Goal: Task Accomplishment & Management: Complete application form

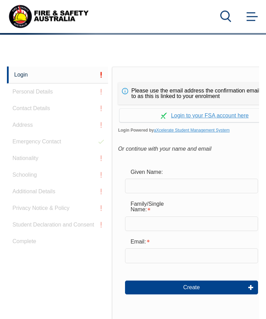
scroll to position [164, 0]
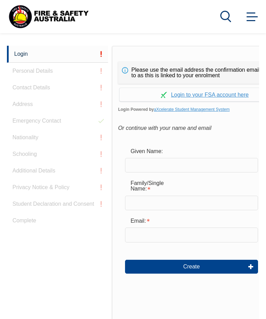
click at [227, 100] on link "Continue with aXcelerate" at bounding box center [204, 94] width 170 height 13
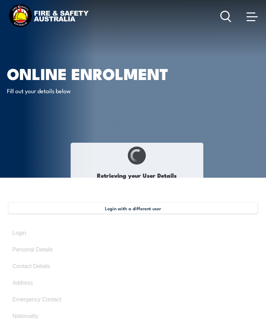
type input "Hin"
type input "[PERSON_NAME]"
type input "[DATE]"
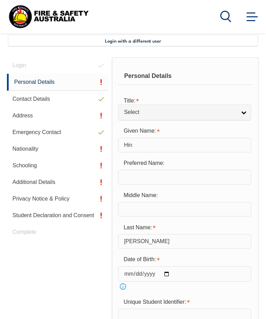
scroll to position [168, 0]
click at [94, 63] on div "Login Personal Details Contact Details Address Emergency Contact Nationality Sc…" at bounding box center [59, 302] width 105 height 491
click at [94, 66] on div "Login Personal Details Contact Details Address Emergency Contact Nationality Sc…" at bounding box center [59, 302] width 105 height 491
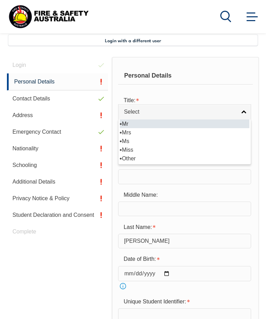
select select "Mr"
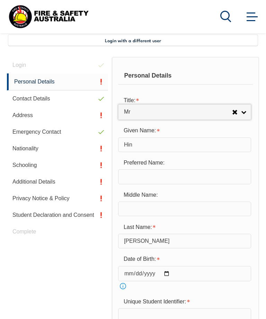
click at [198, 178] on input "text" at bounding box center [184, 176] width 133 height 15
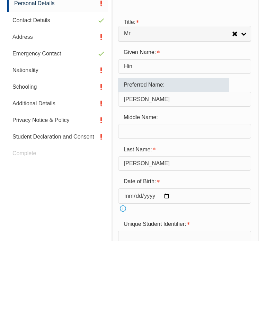
type input "[PERSON_NAME]"
click at [210, 202] on input "text" at bounding box center [184, 209] width 133 height 15
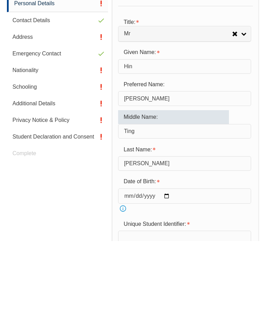
type input "Ting"
click at [90, 197] on div "Login Personal Details Contact Details Address Emergency Contact Nationality Sc…" at bounding box center [59, 303] width 105 height 492
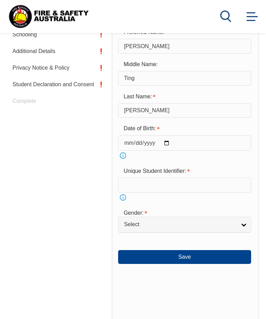
click at [199, 187] on input "text" at bounding box center [184, 185] width 133 height 15
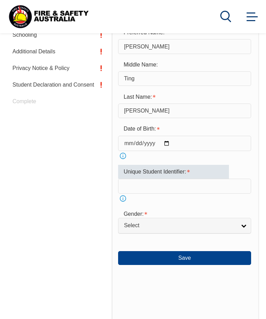
scroll to position [356, 0]
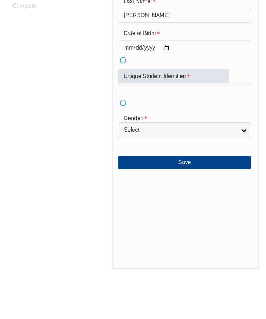
click at [185, 120] on input "text" at bounding box center [184, 127] width 133 height 15
type input "U6Q2PUBVAS"
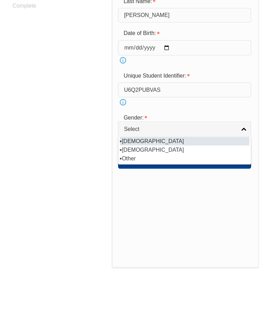
scroll to position [393, 0]
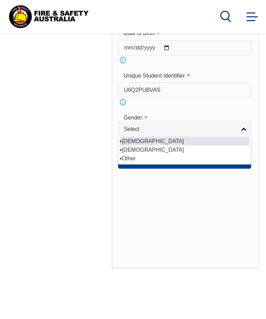
select select "M"
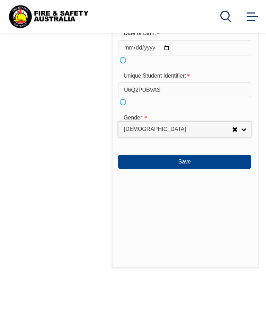
click at [204, 168] on button "Save" at bounding box center [184, 162] width 133 height 14
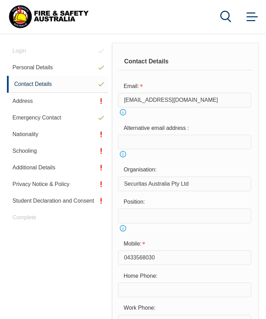
scroll to position [168, 0]
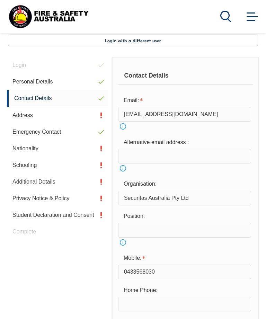
click at [203, 159] on input "email" at bounding box center [184, 156] width 133 height 15
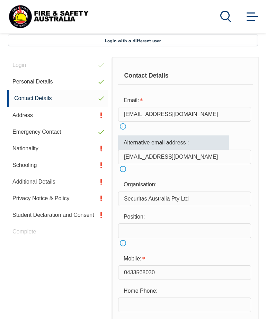
type input "[EMAIL_ADDRESS][DOMAIN_NAME]"
click at [233, 177] on form "Email: [EMAIL_ADDRESS][DOMAIN_NAME] Info Alternative email address : [EMAIL_ADD…" at bounding box center [185, 235] width 135 height 282
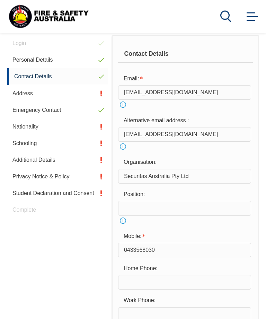
click at [200, 208] on input "text" at bounding box center [184, 208] width 133 height 15
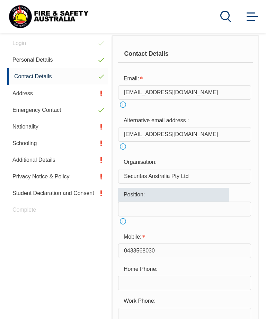
scroll to position [189, 0]
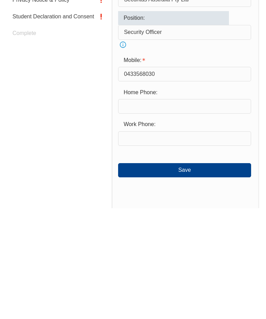
type input "Security Officer"
click at [202, 274] on button "Save" at bounding box center [184, 281] width 133 height 14
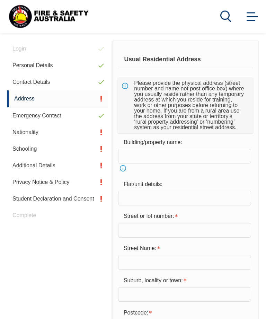
scroll to position [168, 0]
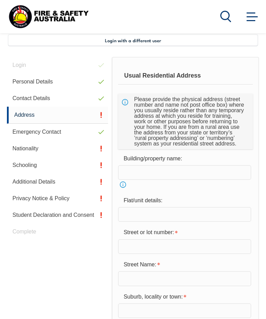
click at [197, 249] on input "text" at bounding box center [184, 246] width 133 height 15
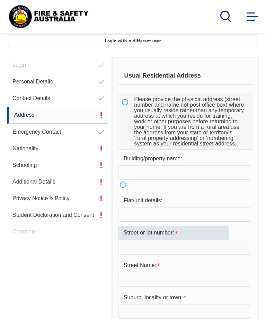
scroll to position [190, 0]
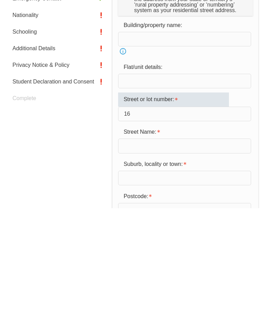
type input "16"
click at [188, 249] on input "text" at bounding box center [184, 256] width 133 height 15
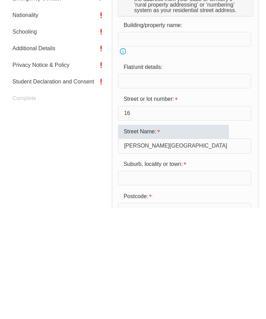
type input "[PERSON_NAME][GEOGRAPHIC_DATA]"
click at [195, 281] on input "text" at bounding box center [184, 288] width 133 height 15
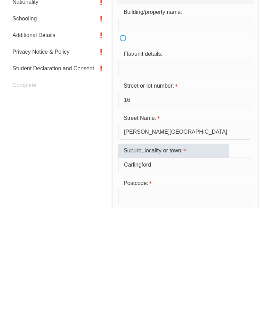
scroll to position [221, 0]
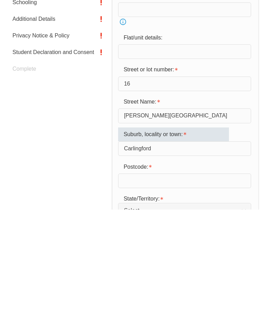
type input "Carlingford"
click at [197, 283] on input "text" at bounding box center [184, 290] width 133 height 15
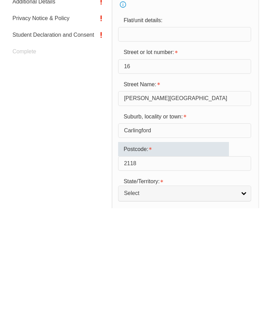
scroll to position [257, 0]
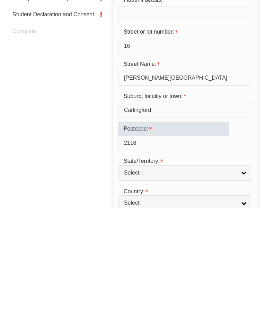
type input "2118"
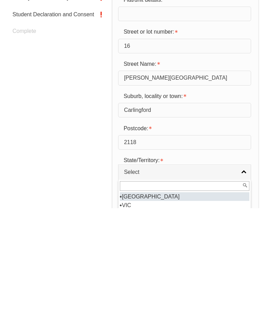
select select "[GEOGRAPHIC_DATA]"
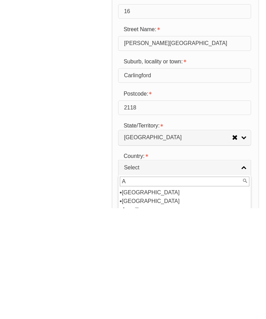
scroll to position [0, 0]
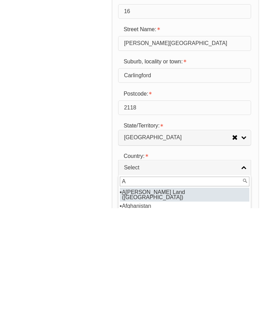
type input "Au"
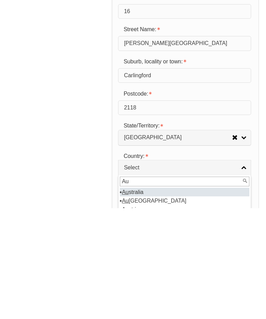
select select "1101"
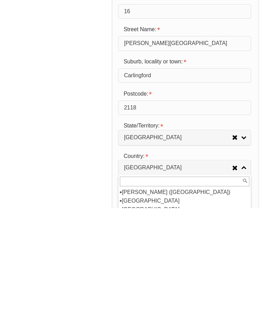
scroll to position [38, 0]
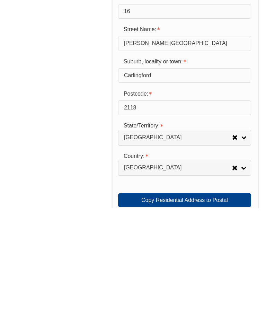
scroll to position [403, 0]
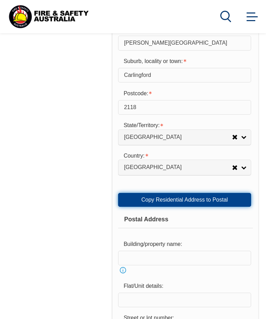
click at [205, 206] on link "Copy Residential Address to Postal" at bounding box center [184, 200] width 133 height 14
type input "16"
type input "[PERSON_NAME][GEOGRAPHIC_DATA]"
type input "Carlingford"
select select "[GEOGRAPHIC_DATA]"
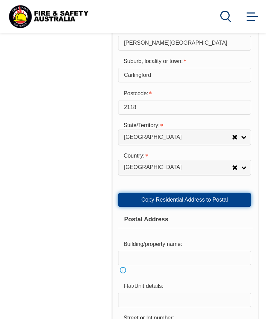
type input "2118"
select select "1101"
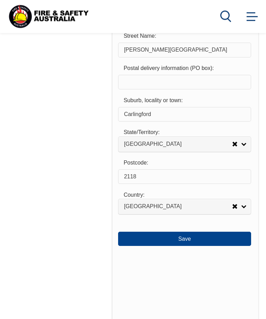
scroll to position [732, 0]
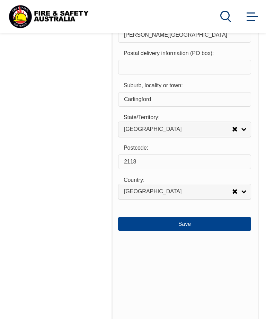
click at [190, 230] on button "Save" at bounding box center [184, 224] width 133 height 14
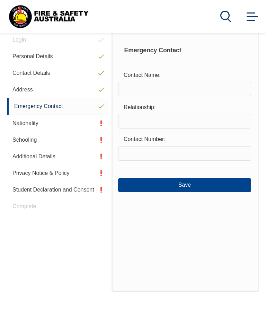
scroll to position [168, 0]
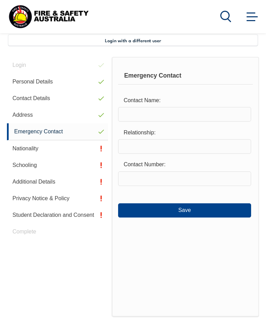
click at [197, 117] on input "text" at bounding box center [184, 114] width 133 height 15
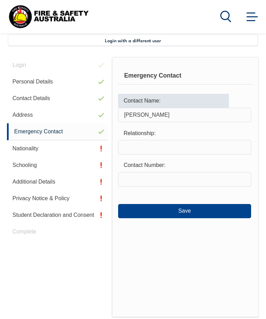
type input "[PERSON_NAME]"
click at [191, 153] on input "text" at bounding box center [184, 147] width 133 height 15
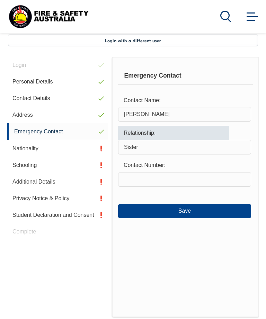
type input "Sister"
click at [192, 186] on input "text" at bounding box center [184, 179] width 133 height 15
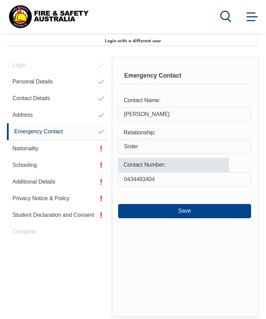
type input "0434483404"
click at [205, 216] on button "Save" at bounding box center [184, 211] width 133 height 14
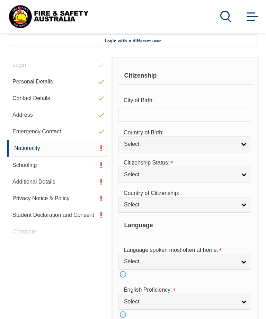
click at [224, 119] on input "text" at bounding box center [184, 114] width 133 height 15
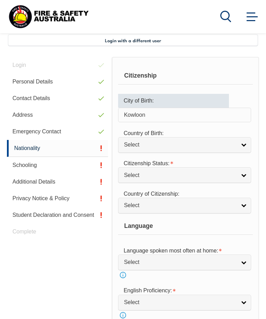
type input "Kowloon"
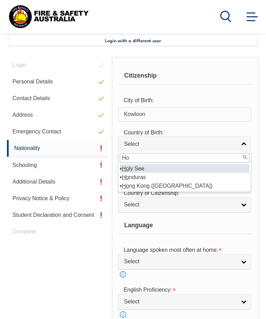
type input "Hon"
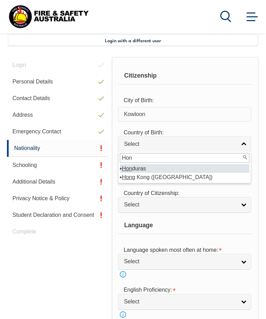
select select "6102"
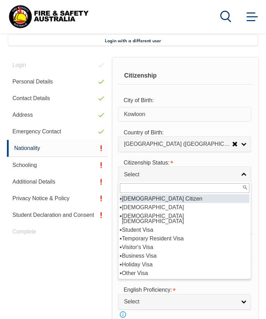
select select "1"
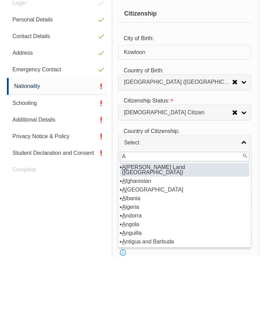
type input "Au"
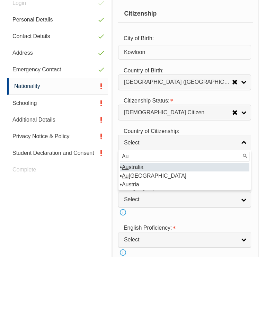
select select "1101"
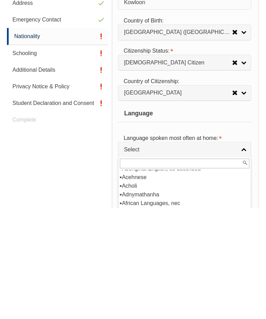
scroll to position [3, 0]
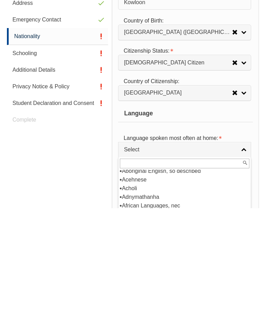
click at [207, 269] on input "text" at bounding box center [184, 274] width 129 height 10
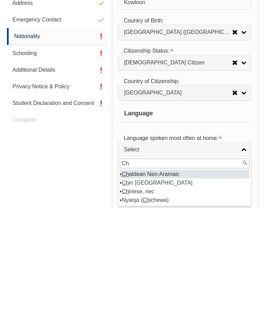
type input "C"
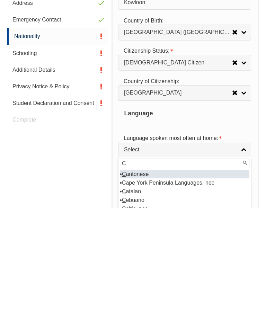
select select "7101"
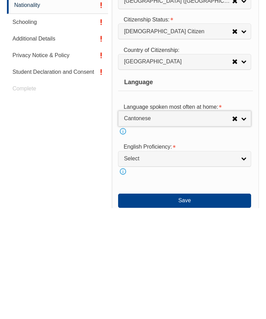
scroll to position [311, 0]
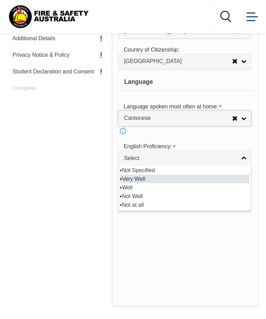
select select "1"
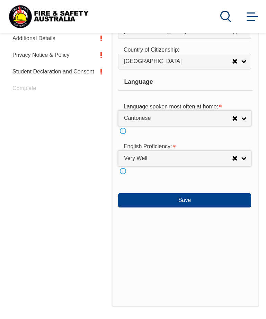
click at [209, 207] on button "Save" at bounding box center [184, 200] width 133 height 14
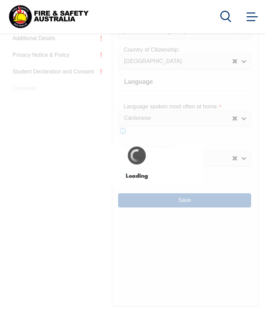
select select "false"
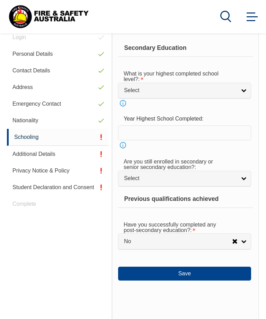
scroll to position [168, 0]
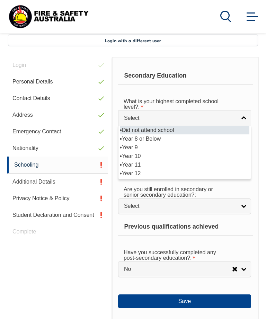
select select "12"
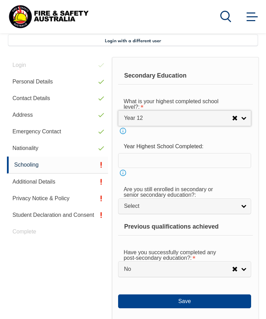
click at [219, 167] on input "text" at bounding box center [184, 160] width 133 height 15
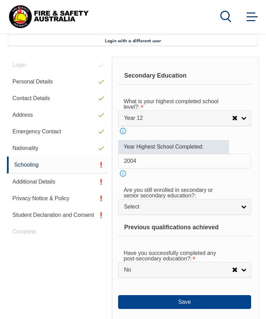
type input "2004"
click at [230, 185] on form "Secondary Education What is your highest completed school level?: Did not atten…" at bounding box center [185, 187] width 135 height 241
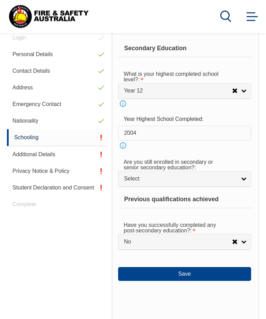
scroll to position [195, 0]
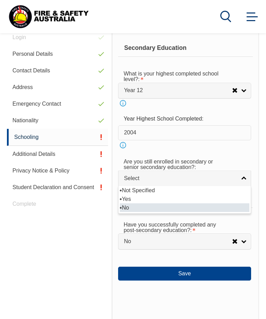
select select "false"
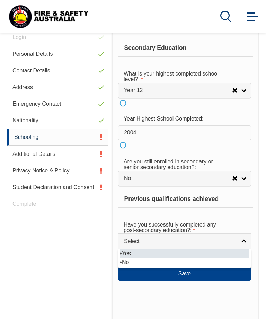
select select "true"
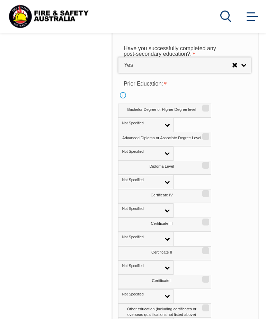
scroll to position [371, 0]
click at [204, 220] on input "Certificate III" at bounding box center [204, 219] width 4 height 1
checkbox input "true"
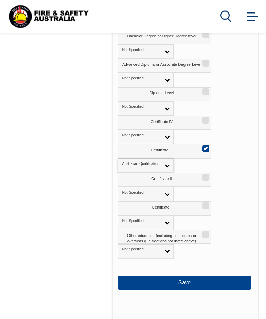
click at [205, 289] on button "Save" at bounding box center [184, 283] width 133 height 14
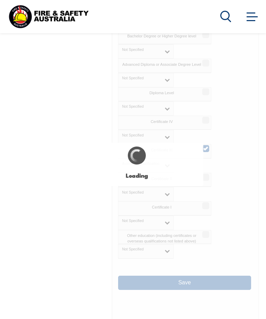
select select "false"
select select "true"
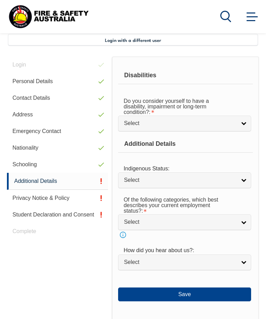
scroll to position [168, 0]
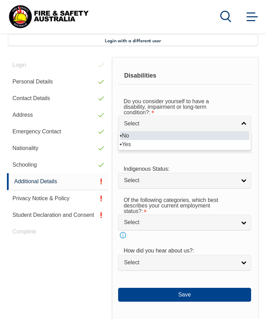
select select "false"
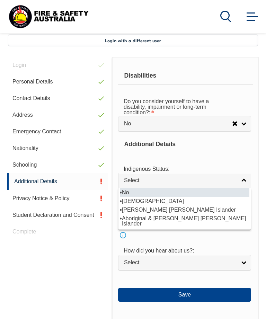
select select "4"
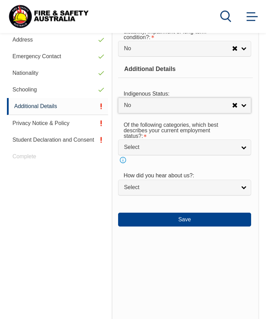
scroll to position [243, 0]
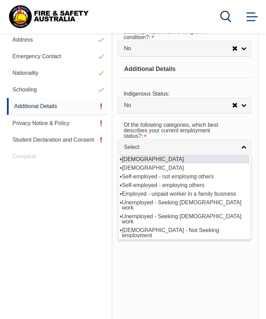
select select "1"
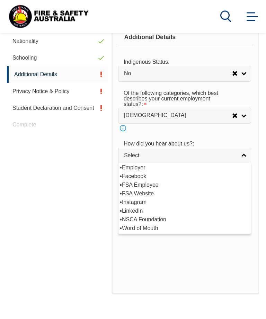
scroll to position [275, 0]
select select "8019"
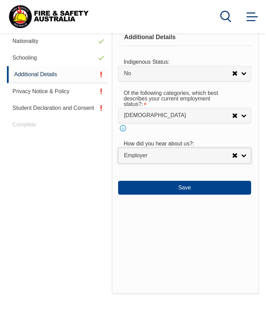
click at [204, 194] on button "Save" at bounding box center [184, 188] width 133 height 14
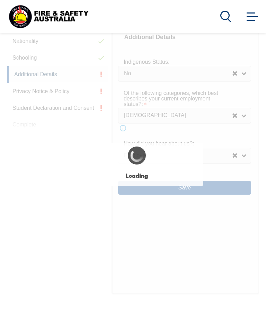
select select "false"
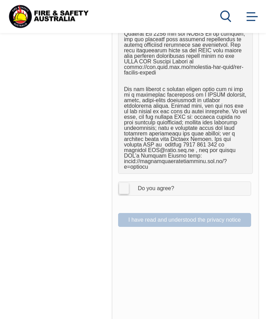
click at [126, 182] on label "I Agree Do you agree?" at bounding box center [184, 189] width 133 height 14
click at [180, 182] on input "I Agree Do you agree?" at bounding box center [186, 188] width 12 height 13
checkbox input "true"
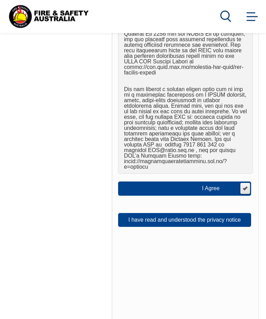
scroll to position [581, 0]
click at [179, 213] on button "I have read and understood the privacy notice" at bounding box center [184, 220] width 133 height 14
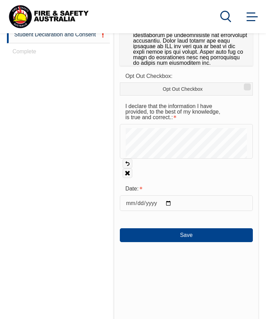
scroll to position [346, 0]
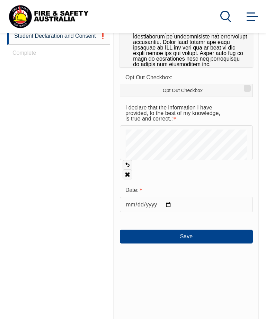
click at [151, 204] on input "date" at bounding box center [186, 203] width 133 height 15
type input "[DATE]"
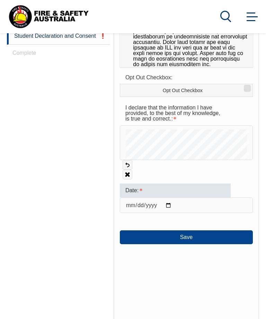
click at [187, 192] on div "Date:" at bounding box center [175, 190] width 111 height 14
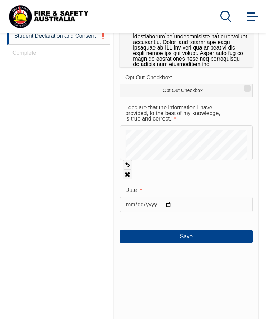
click at [202, 229] on button "Save" at bounding box center [186, 236] width 133 height 14
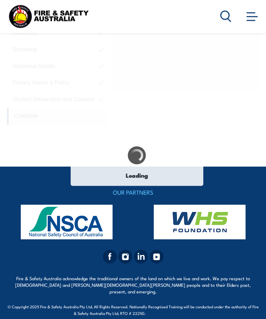
scroll to position [281, 0]
